Goal: Information Seeking & Learning: Find specific fact

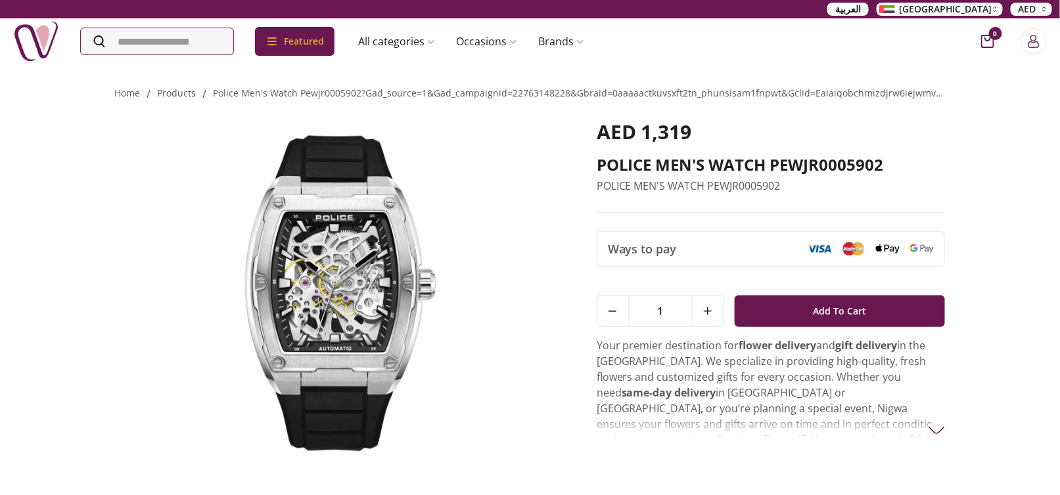
click at [335, 288] on img at bounding box center [337, 293] width 445 height 346
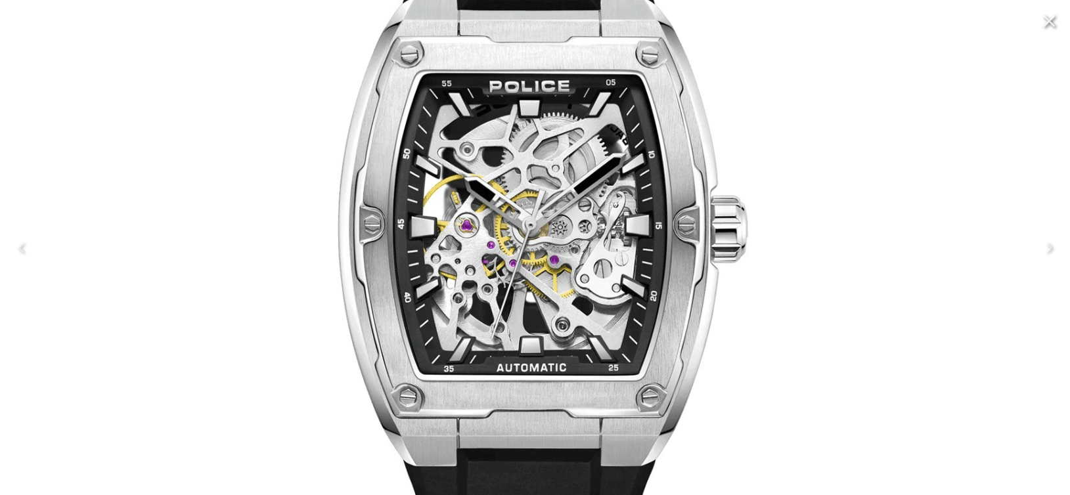
click at [606, 239] on img at bounding box center [535, 247] width 474 height 743
click at [732, 184] on img at bounding box center [535, 247] width 474 height 743
click at [1044, 22] on icon "Close" at bounding box center [1049, 21] width 21 height 21
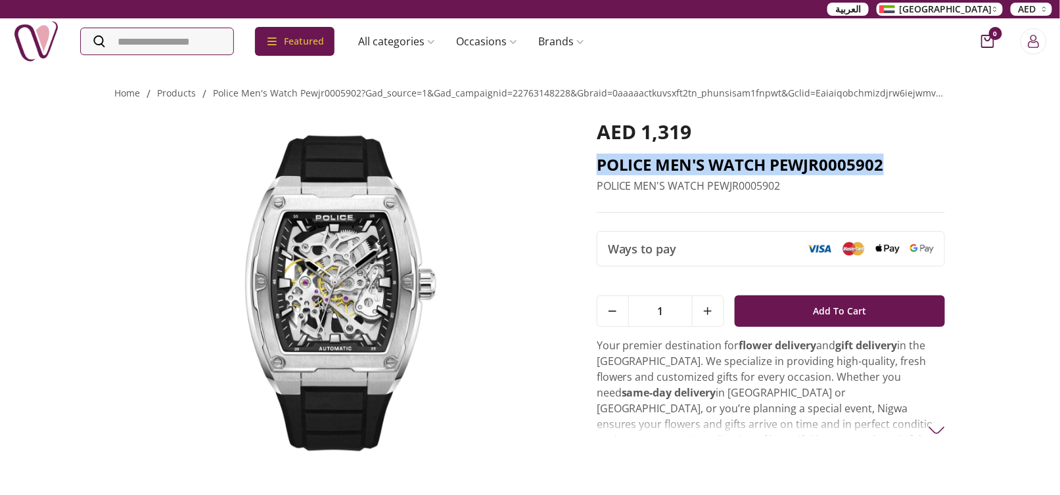
drag, startPoint x: 596, startPoint y: 161, endPoint x: 885, endPoint y: 158, distance: 289.1
click at [885, 158] on h2 "POLICE MEN'S WATCH PEWJR0005902" at bounding box center [771, 164] width 349 height 21
copy h2 "POLICE MEN'S WATCH PEWJR0005902"
